Goal: Task Accomplishment & Management: Use online tool/utility

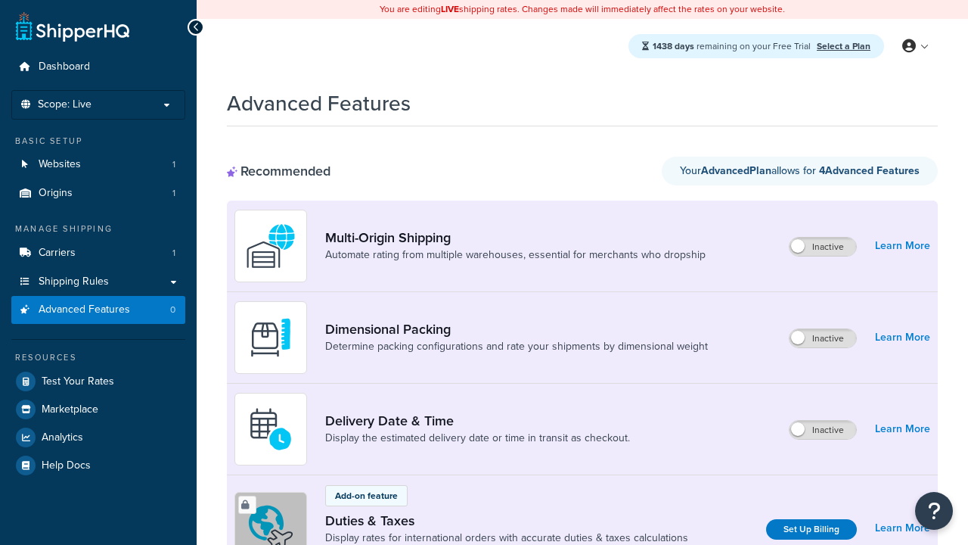
scroll to position [504, 0]
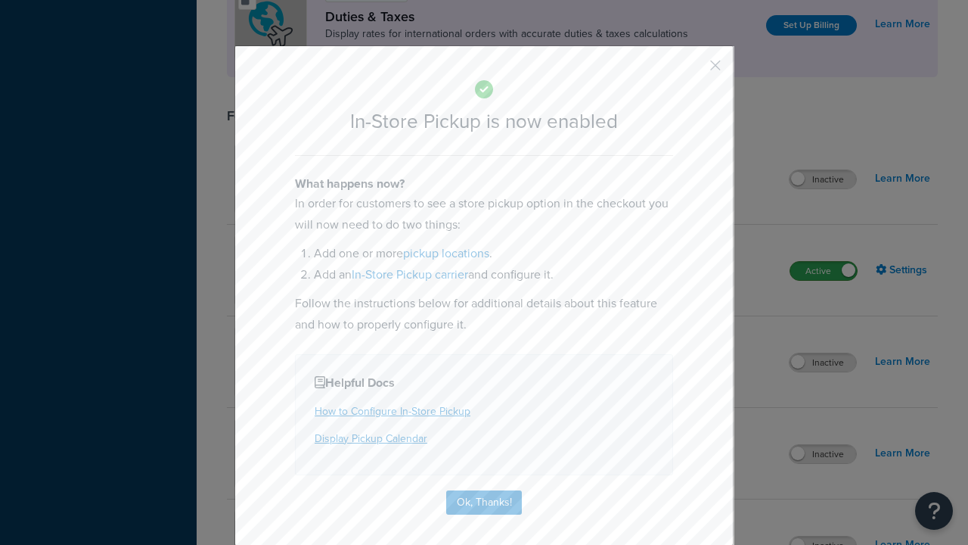
scroll to position [0, 0]
click at [693, 69] on button "button" at bounding box center [694, 71] width 4 height 4
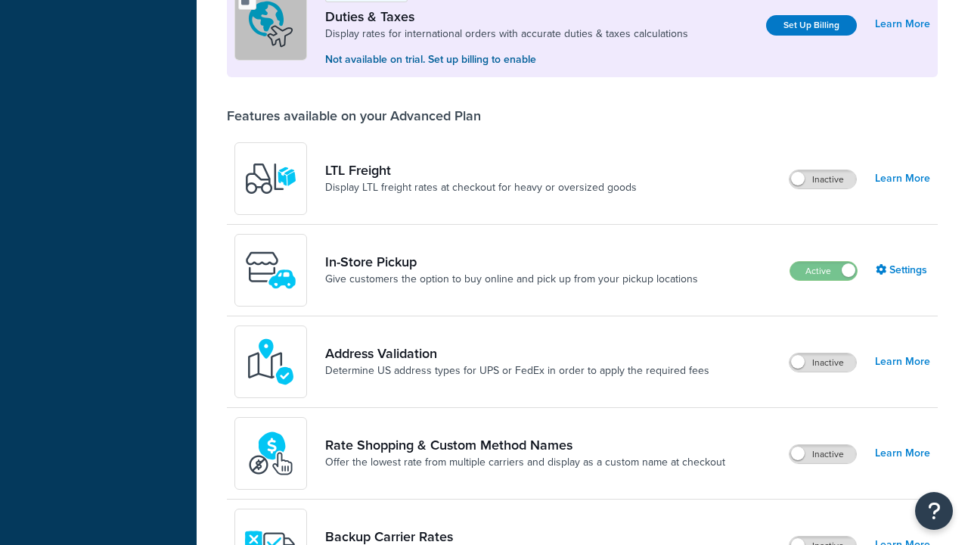
scroll to position [475, 0]
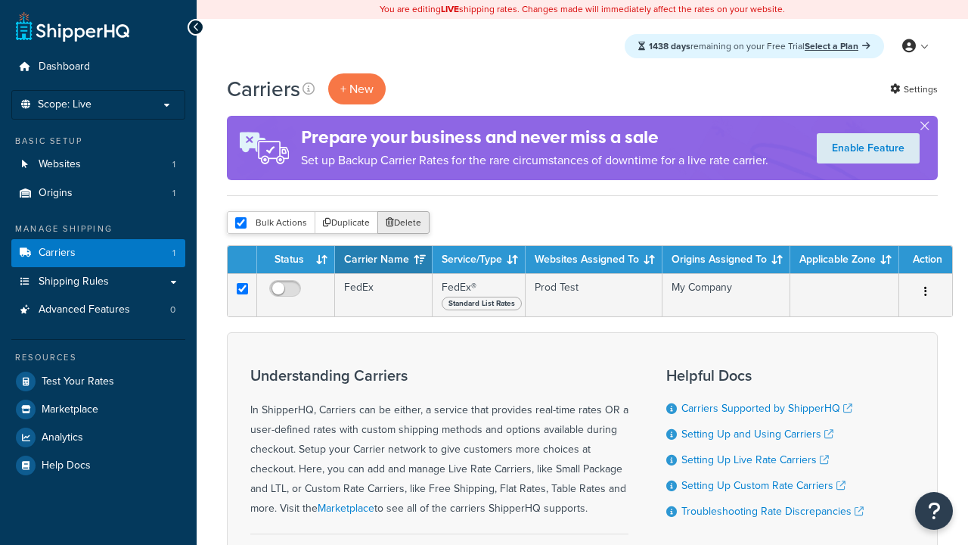
click at [403, 224] on button "Delete" at bounding box center [404, 222] width 52 height 23
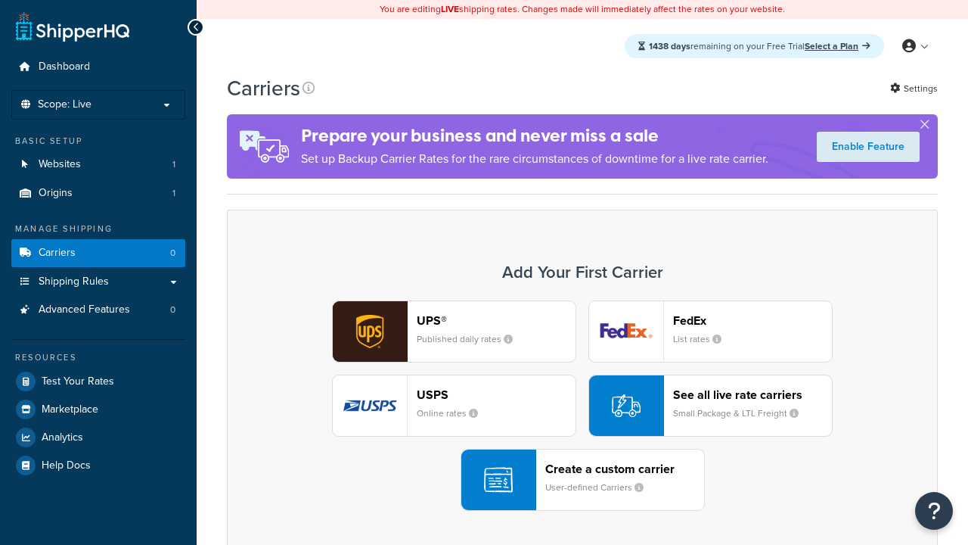
click at [583, 406] on div "UPS® Published daily rates FedEx List rates USPS Online rates See all live rate…" at bounding box center [582, 405] width 679 height 210
click at [583, 480] on div "Create a custom carrier User-defined Carriers" at bounding box center [625, 480] width 159 height 36
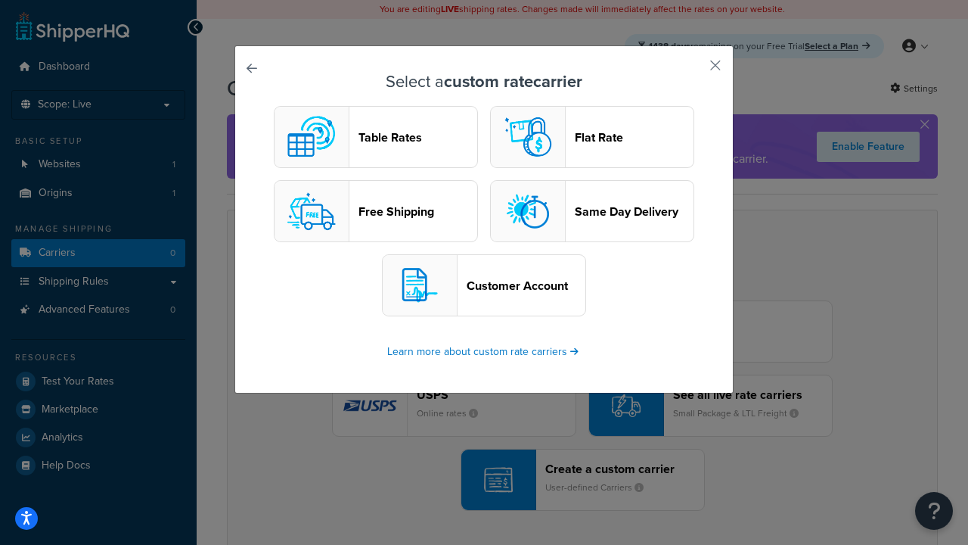
click at [376, 138] on header "Table Rates" at bounding box center [418, 137] width 119 height 14
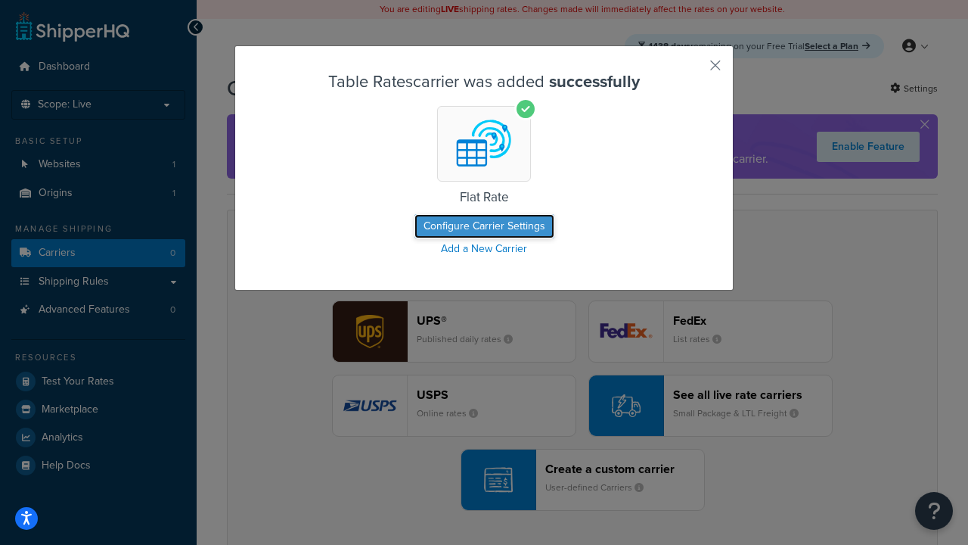
click at [484, 227] on button "Configure Carrier Settings" at bounding box center [485, 226] width 140 height 24
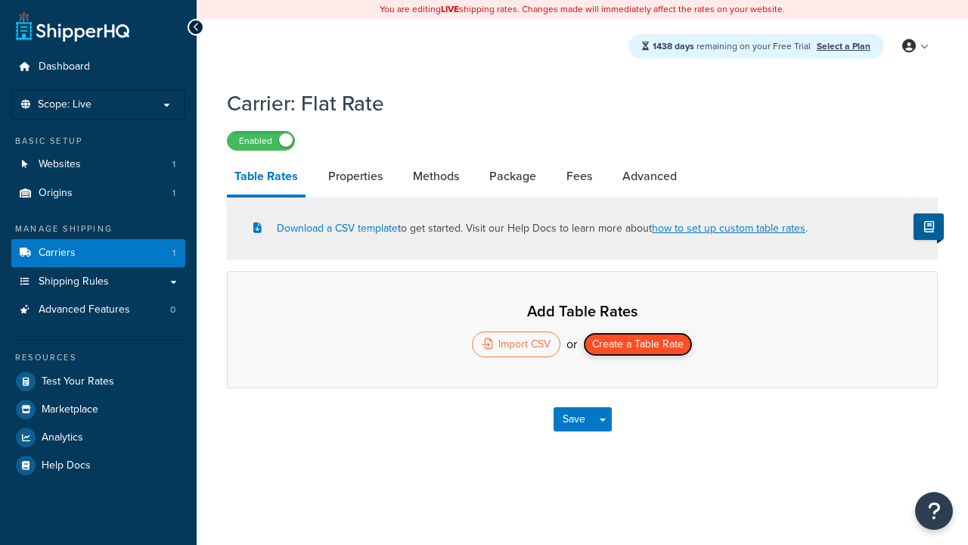
click at [639, 346] on button "Create a Table Rate" at bounding box center [638, 344] width 110 height 24
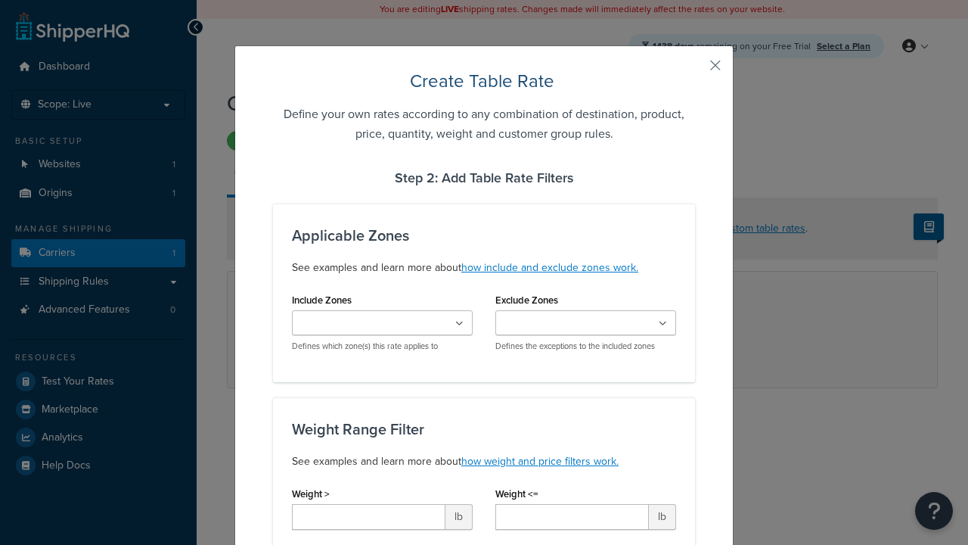
select select "25"
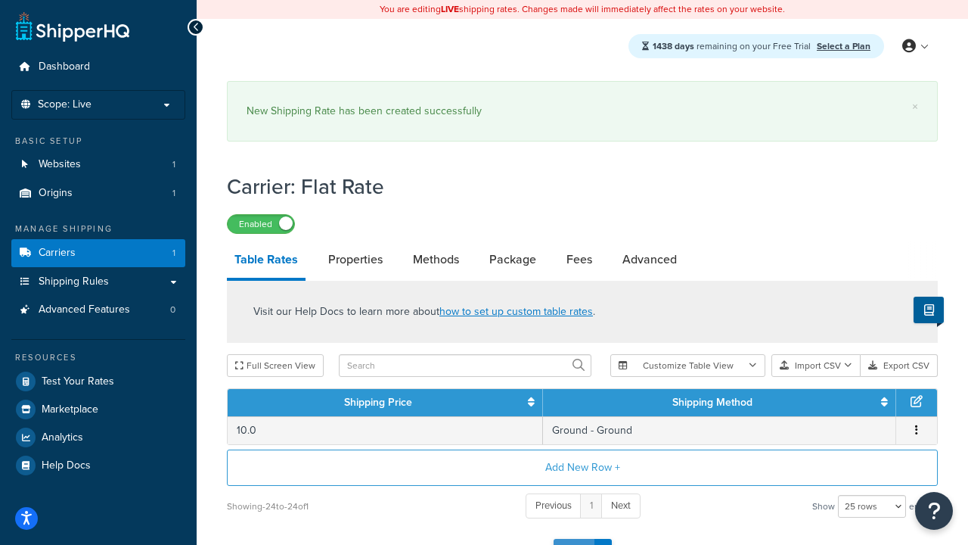
click at [573, 539] on button "Save" at bounding box center [574, 551] width 41 height 24
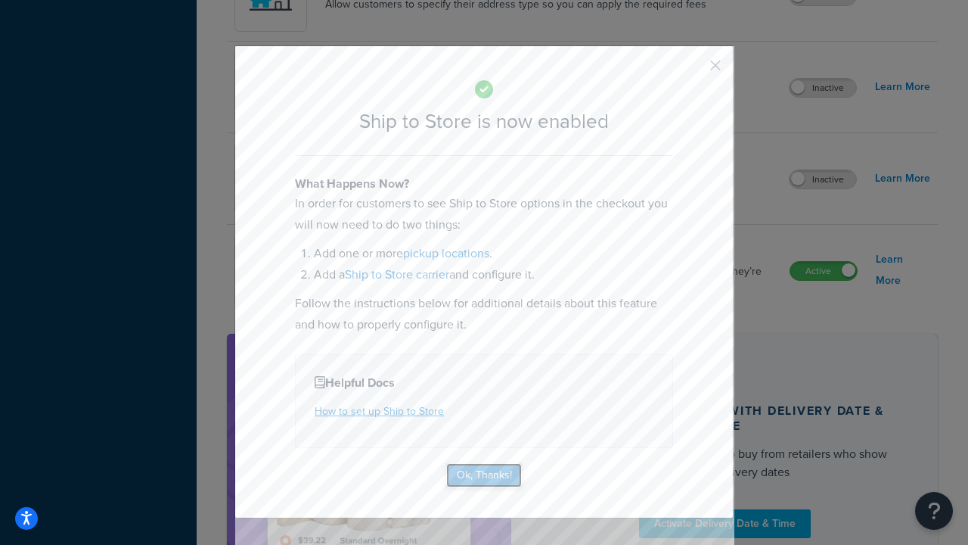
click at [484, 474] on button "Ok, Thanks!" at bounding box center [484, 475] width 76 height 24
click at [903, 271] on link "Learn More" at bounding box center [903, 270] width 54 height 42
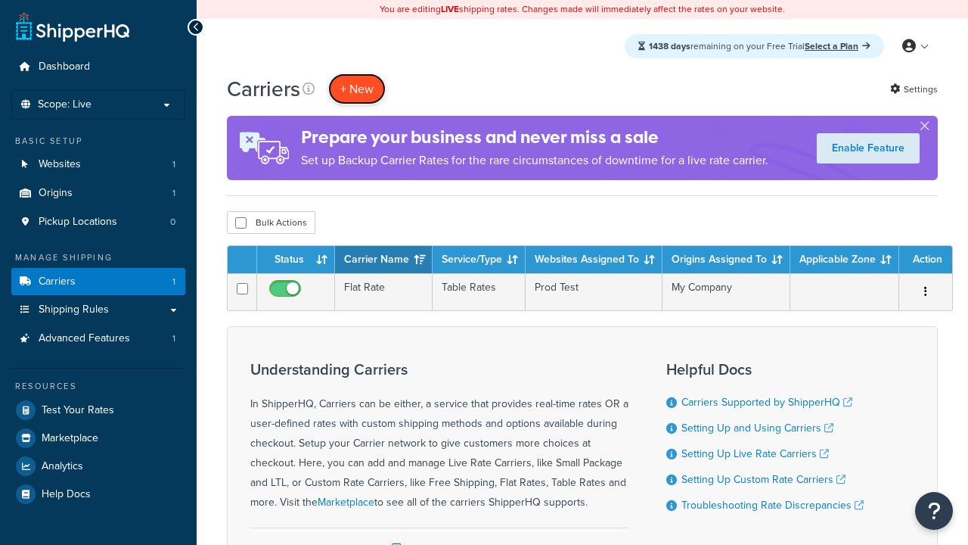
click at [357, 89] on button "+ New" at bounding box center [357, 88] width 58 height 31
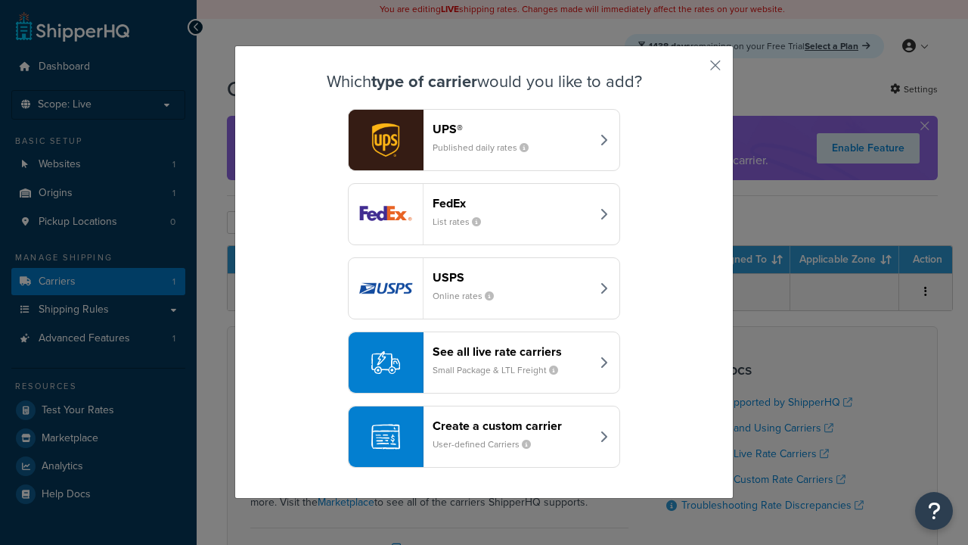
click at [484, 437] on div "Create a custom carrier User-defined Carriers" at bounding box center [512, 436] width 158 height 36
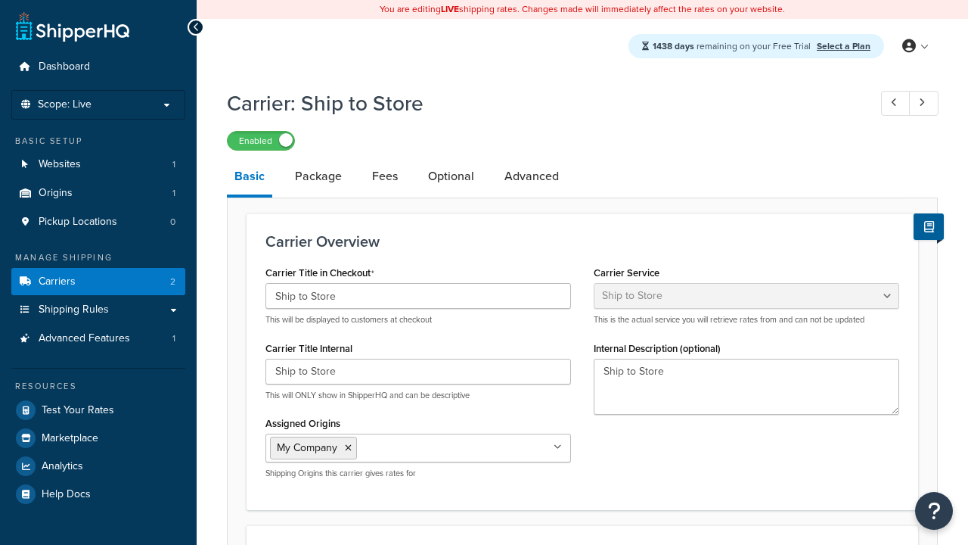
select select "shipToStore"
select select "183352"
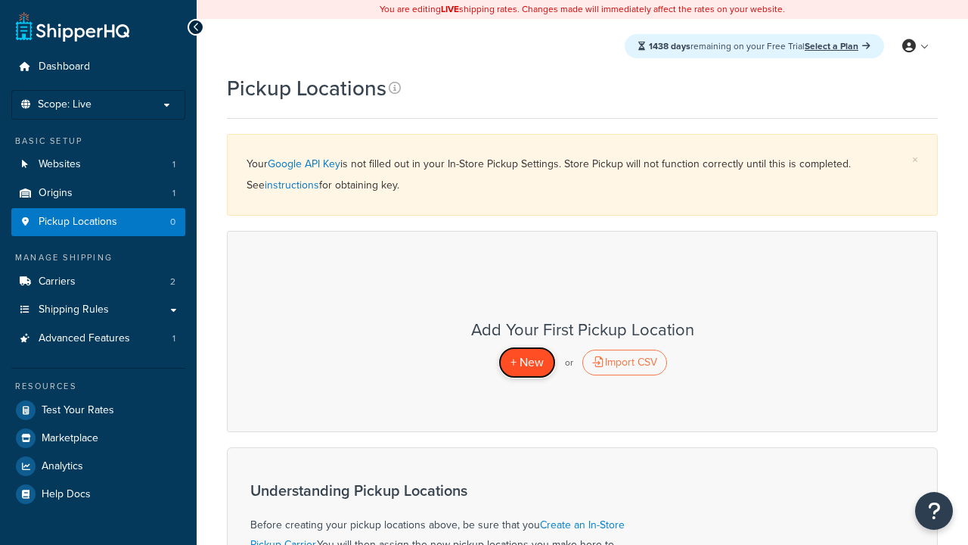
click at [527, 362] on span "+ New" at bounding box center [527, 361] width 33 height 17
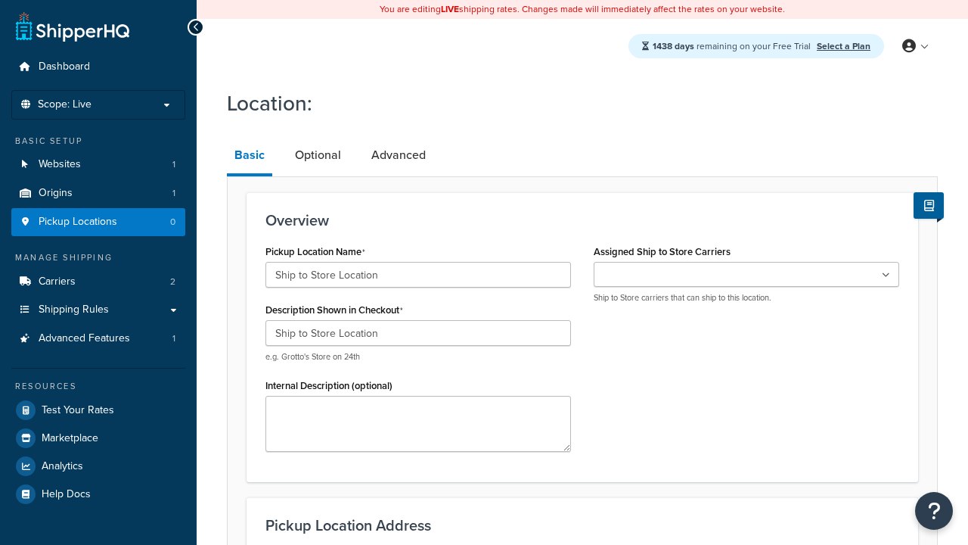
type input "Ship to Store Location"
click at [747, 275] on ul at bounding box center [747, 274] width 306 height 25
type input "2556 Bark Wood Road"
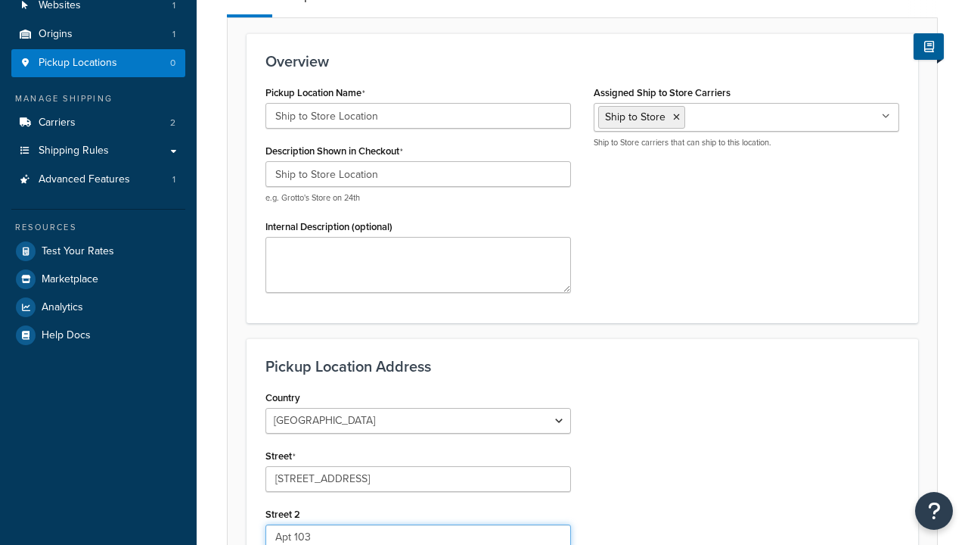
type input "Apt 103"
type input "Schaumburg"
select select "13"
type input "Schaumburg"
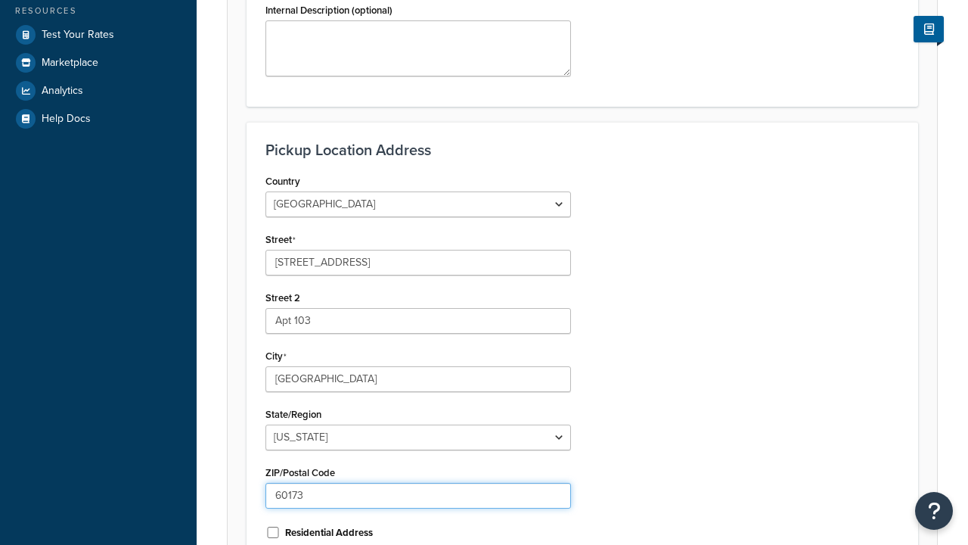
type input "60173"
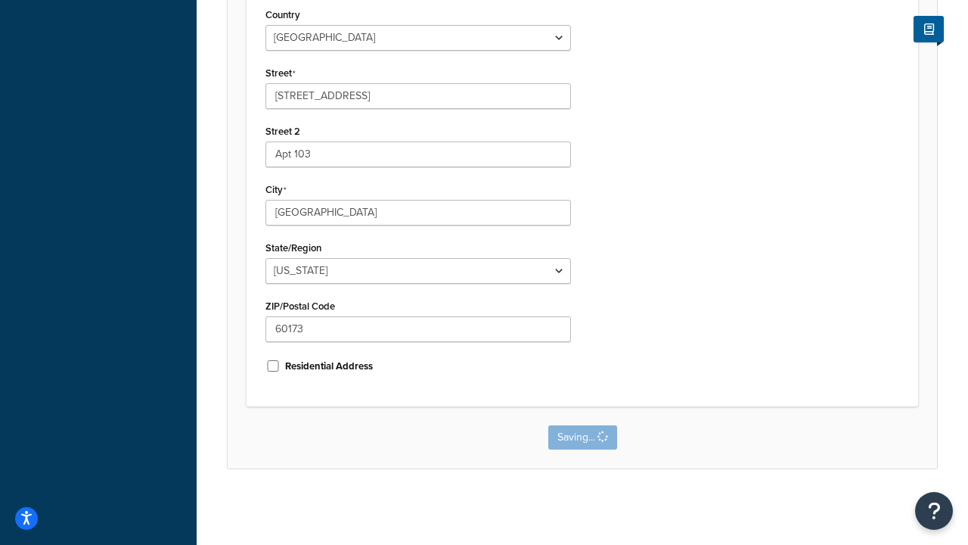
scroll to position [0, 0]
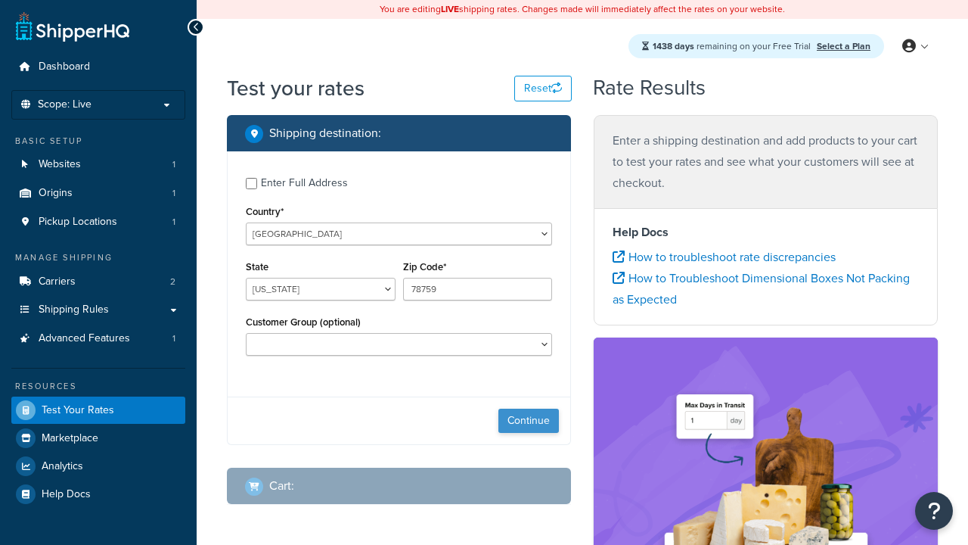
click at [529, 423] on button "Continue" at bounding box center [529, 421] width 61 height 24
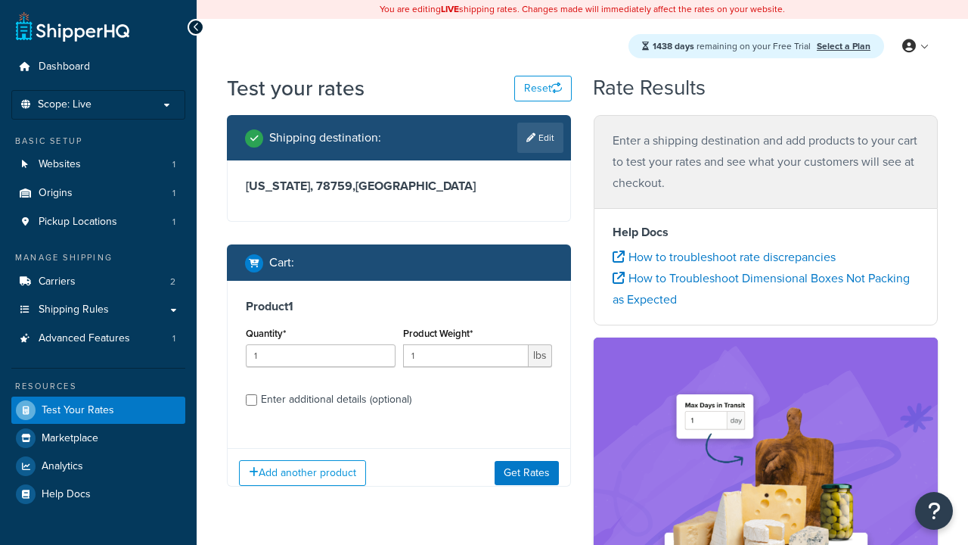
select select "IL"
type input "60173"
type input "3"
type input "5"
click at [527, 473] on button "Get Rates" at bounding box center [527, 472] width 64 height 24
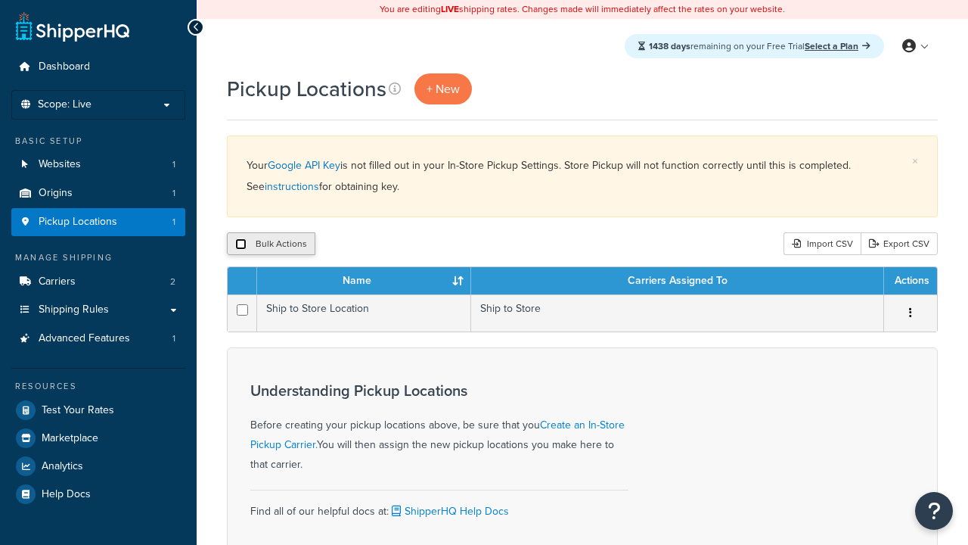
click at [241, 245] on input "checkbox" at bounding box center [240, 243] width 11 height 11
checkbox input "true"
click at [0, 0] on button "Delete" at bounding box center [0, 0] width 0 height 0
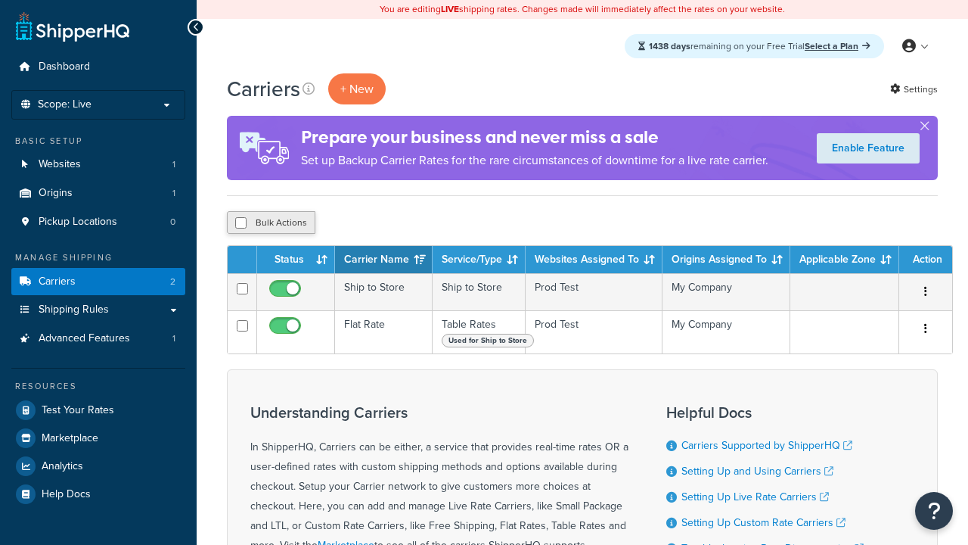
click at [241, 224] on input "checkbox" at bounding box center [240, 222] width 11 height 11
checkbox input "true"
click at [403, 224] on button "Delete" at bounding box center [404, 222] width 52 height 23
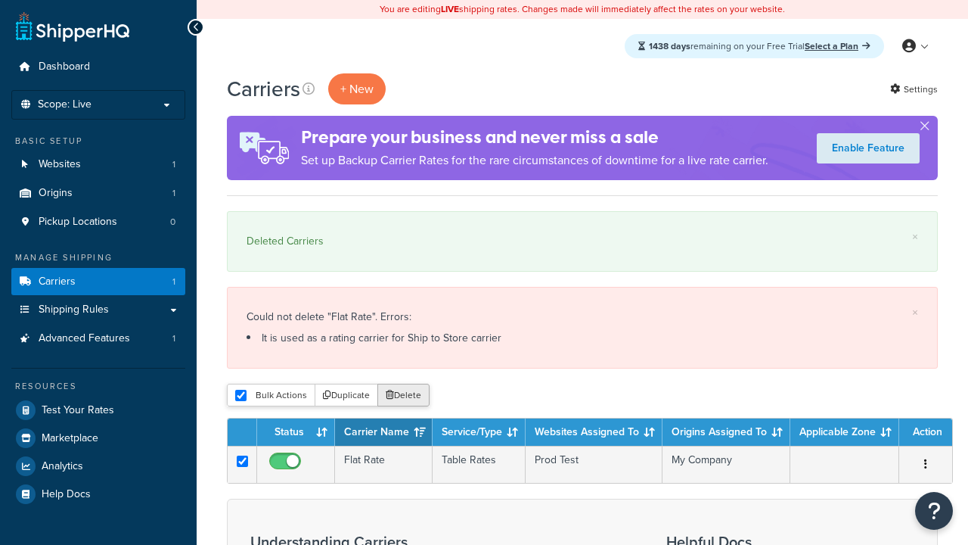
click at [403, 396] on button "Delete" at bounding box center [404, 395] width 52 height 23
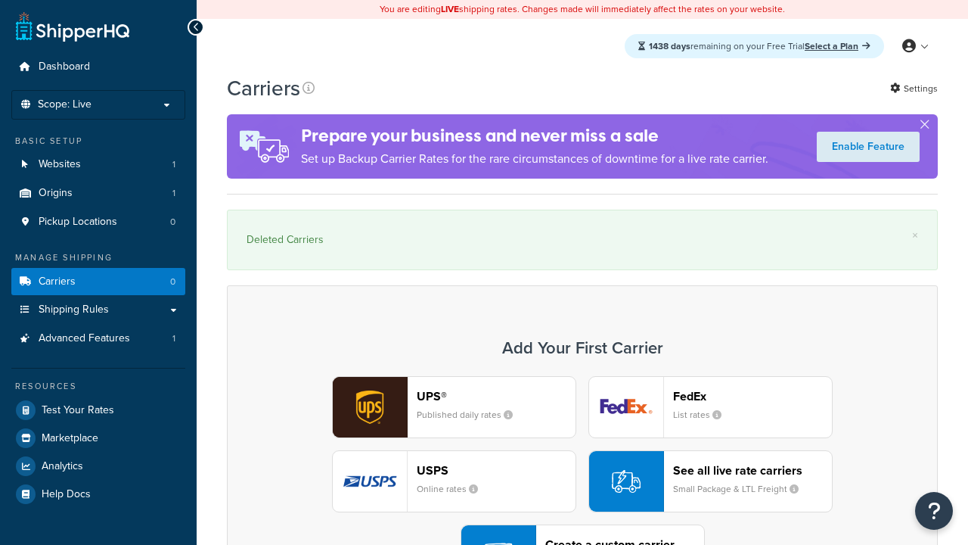
scroll to position [42, 0]
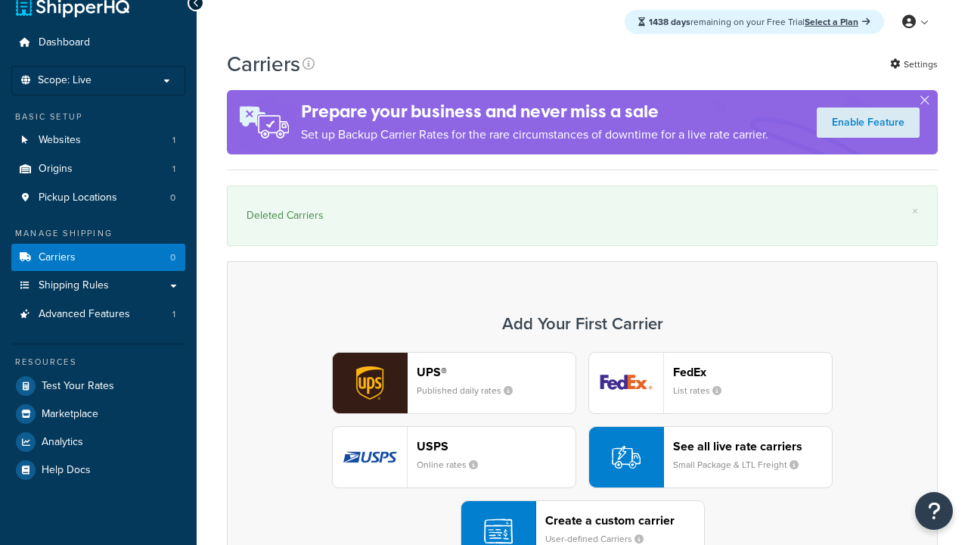
click at [583, 440] on div "UPS® Published daily rates FedEx List rates USPS Online rates See all live rate…" at bounding box center [582, 457] width 679 height 210
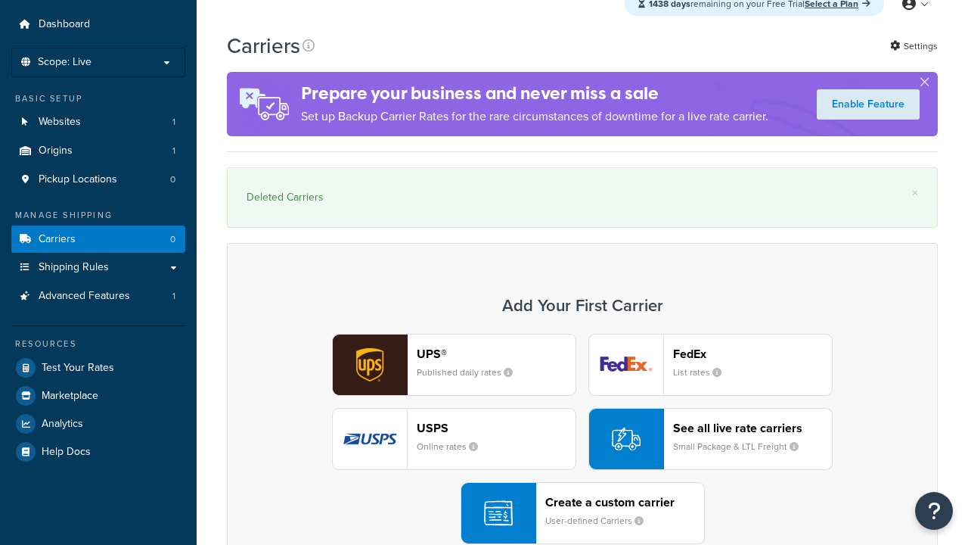
click at [753, 354] on header "FedEx" at bounding box center [752, 354] width 159 height 14
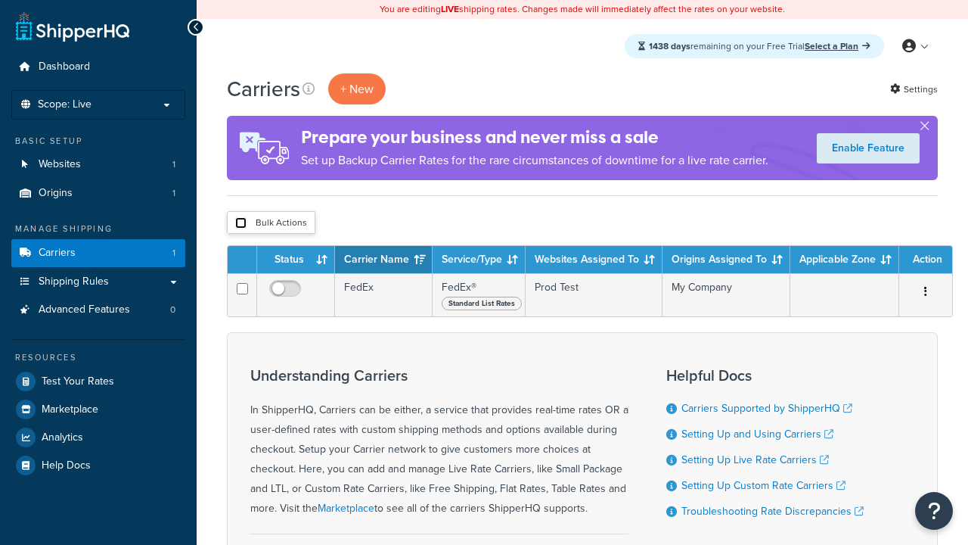
click at [241, 224] on input "checkbox" at bounding box center [240, 222] width 11 height 11
checkbox input "true"
click at [0, 0] on button "Delete" at bounding box center [0, 0] width 0 height 0
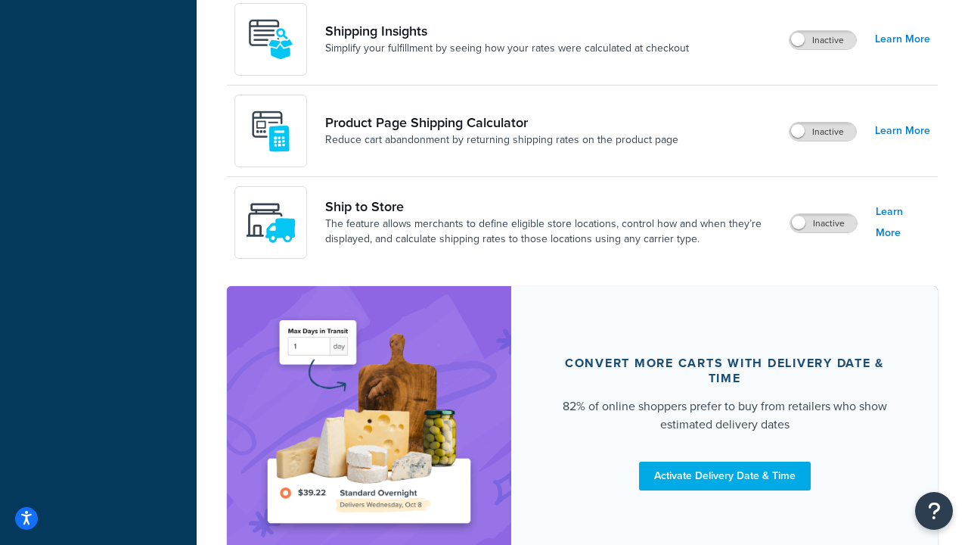
scroll to position [1208, 0]
